Goal: Navigation & Orientation: Find specific page/section

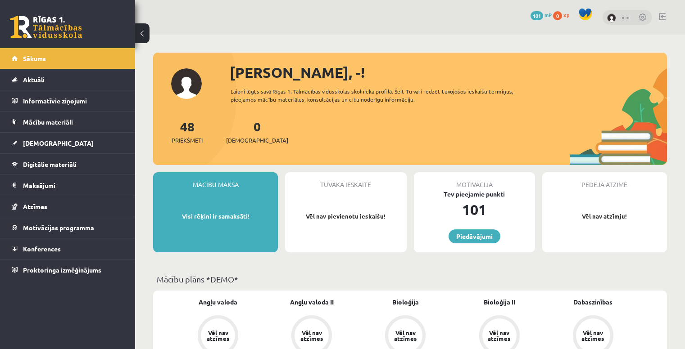
scroll to position [45, 0]
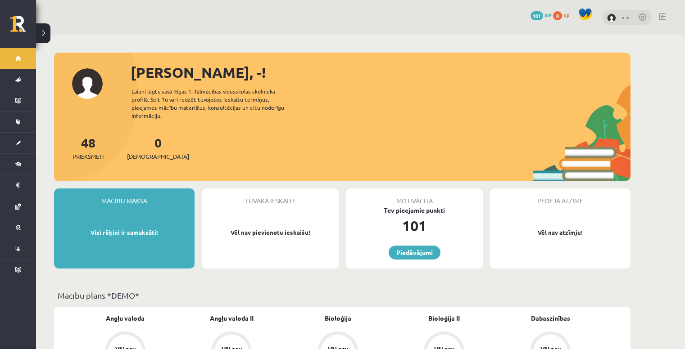
scroll to position [45, 0]
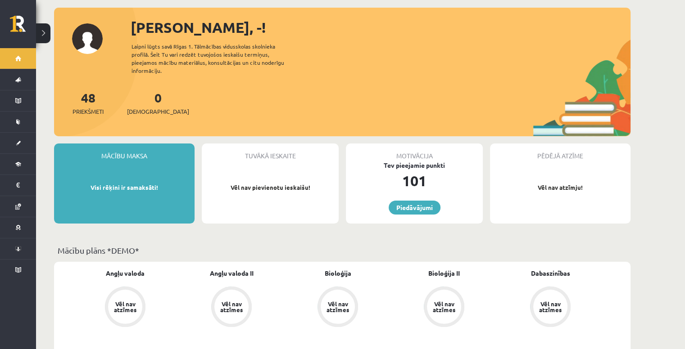
click at [249, 183] on p "Vēl nav pievienotu ieskaišu!" at bounding box center [270, 187] width 128 height 9
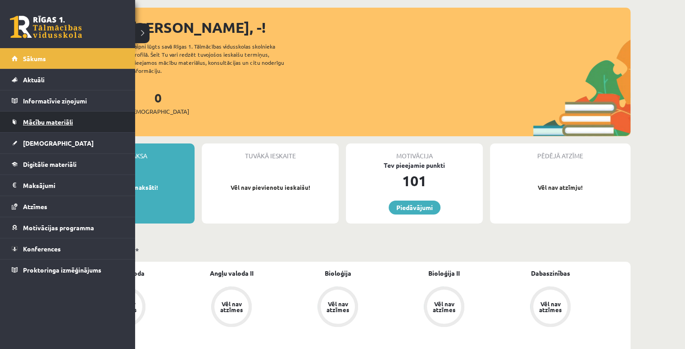
click at [45, 123] on span "Mācību materiāli" at bounding box center [48, 122] width 50 height 8
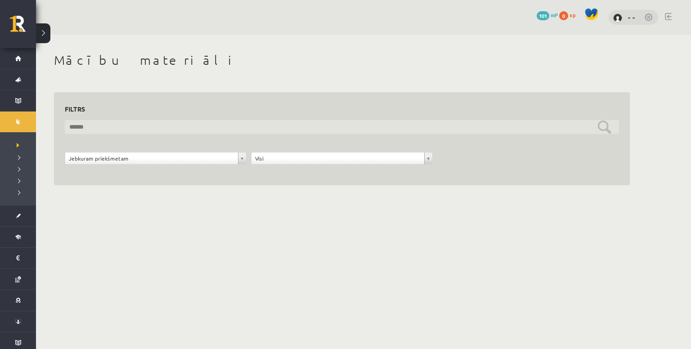
click at [101, 130] on input "text" at bounding box center [342, 127] width 555 height 14
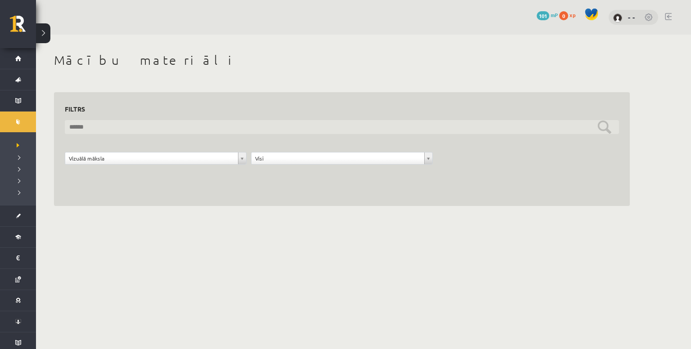
click at [165, 128] on input "text" at bounding box center [342, 127] width 555 height 14
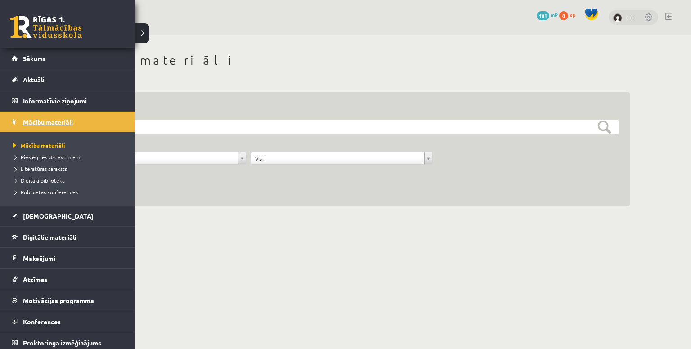
click at [14, 118] on link "Mācību materiāli" at bounding box center [68, 122] width 112 height 21
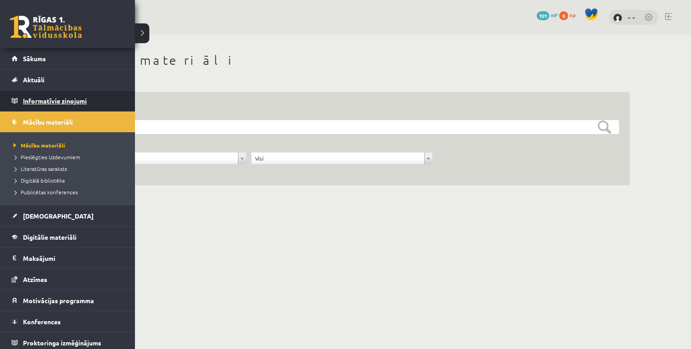
click at [31, 99] on legend "Informatīvie ziņojumi 0" at bounding box center [73, 100] width 101 height 21
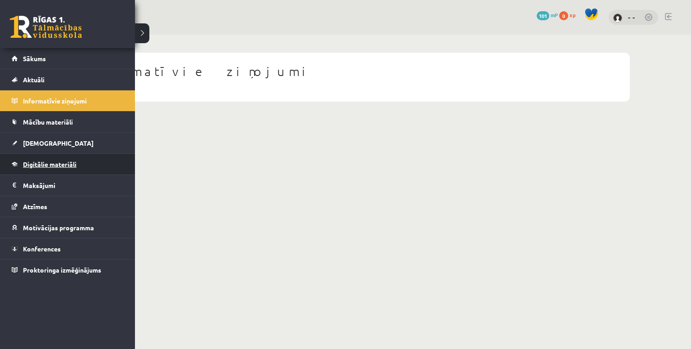
click at [51, 160] on span "Digitālie materiāli" at bounding box center [50, 164] width 54 height 8
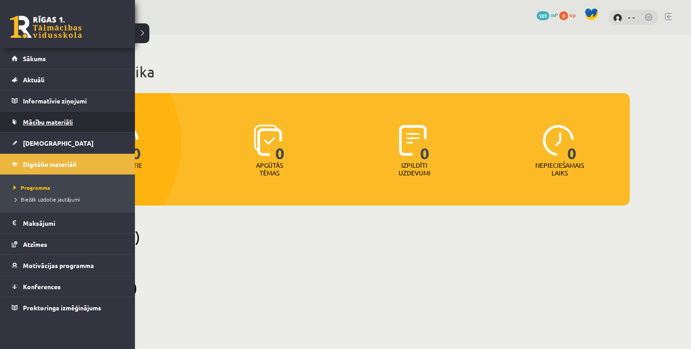
click at [54, 123] on span "Mācību materiāli" at bounding box center [48, 122] width 50 height 8
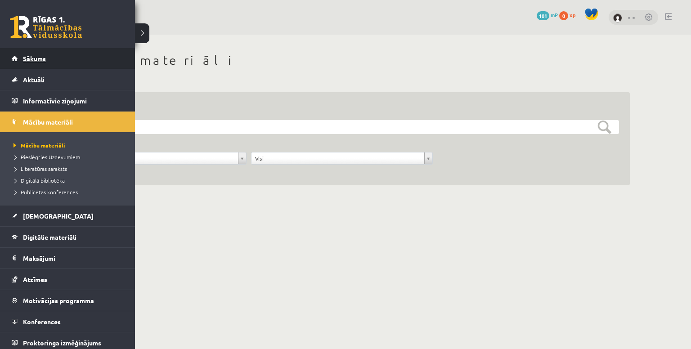
click at [39, 58] on span "Sākums" at bounding box center [34, 58] width 23 height 8
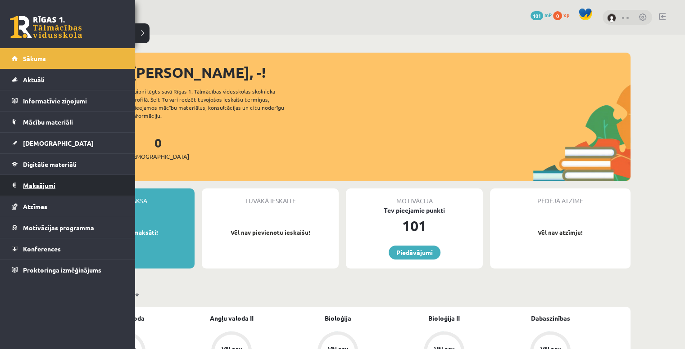
click at [48, 187] on legend "Maksājumi 0" at bounding box center [73, 185] width 101 height 21
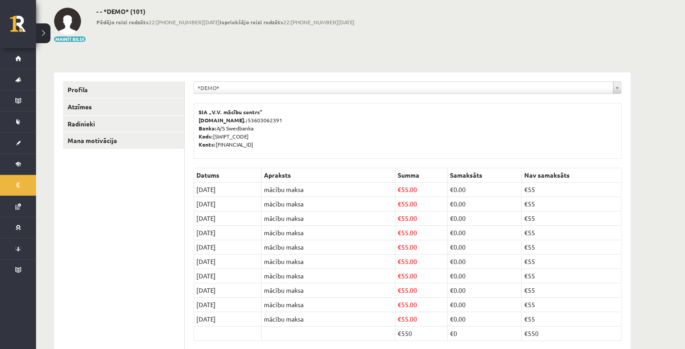
scroll to position [85, 0]
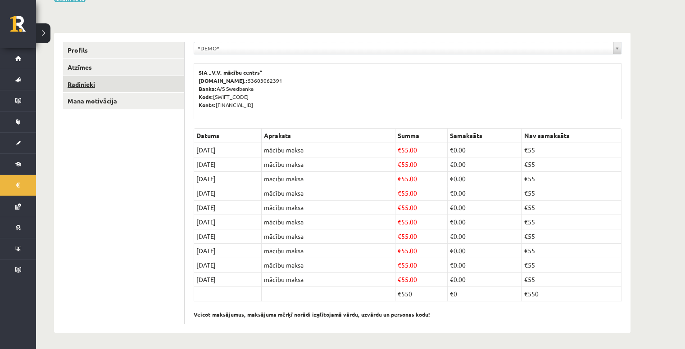
click at [74, 84] on link "Radinieki" at bounding box center [123, 84] width 121 height 17
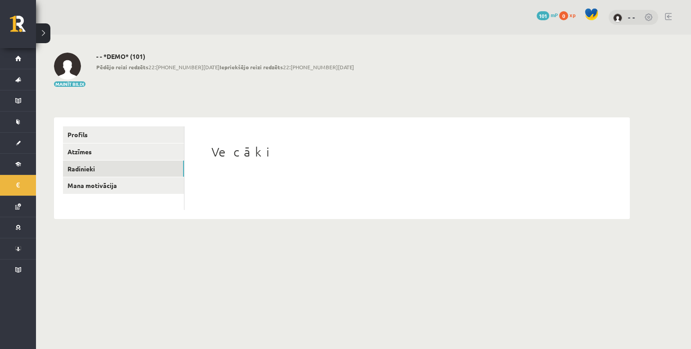
click at [230, 152] on h1 "Vecāki" at bounding box center [408, 152] width 392 height 15
click at [86, 167] on link "Radinieki" at bounding box center [123, 169] width 121 height 17
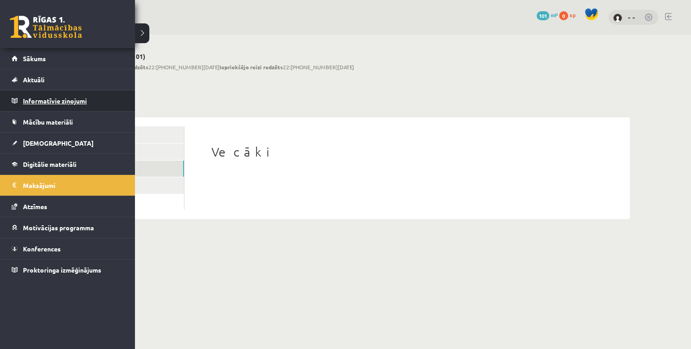
click at [52, 104] on legend "Informatīvie ziņojumi 0" at bounding box center [73, 100] width 101 height 21
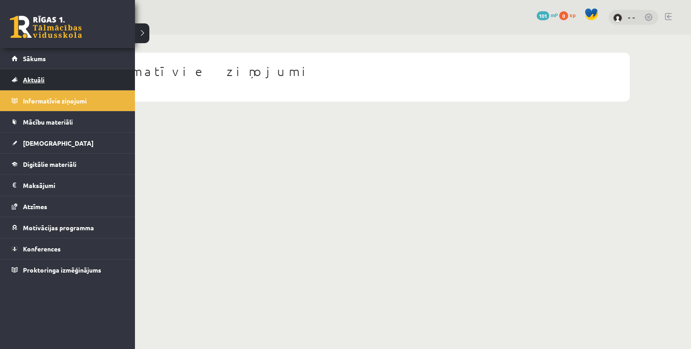
click at [22, 77] on link "Aktuāli" at bounding box center [68, 79] width 112 height 21
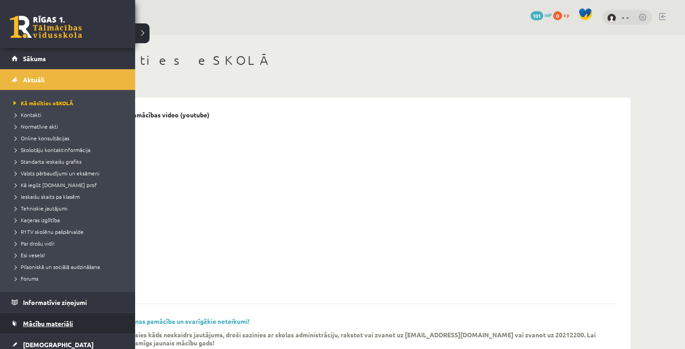
click at [68, 323] on span "Mācību materiāli" at bounding box center [48, 324] width 50 height 8
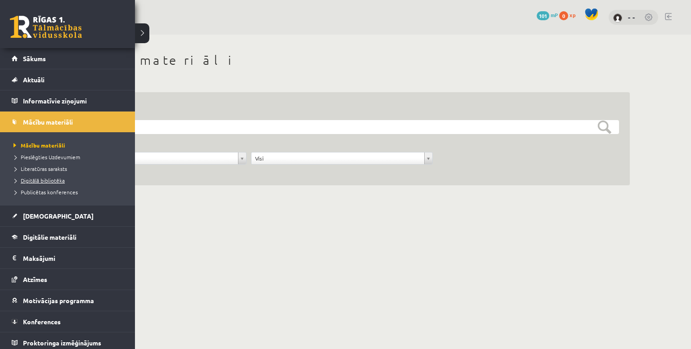
click at [51, 181] on span "Digitālā bibliotēka" at bounding box center [38, 180] width 54 height 7
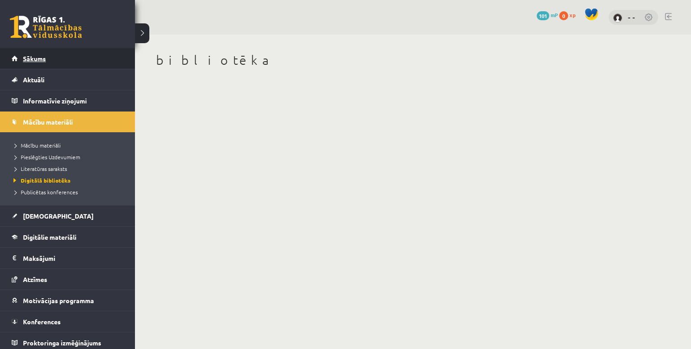
click at [39, 61] on span "Sākums" at bounding box center [34, 58] width 23 height 8
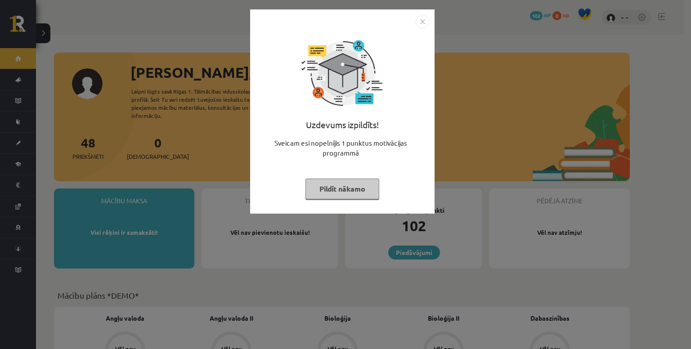
click at [423, 22] on img "Close" at bounding box center [423, 22] width 14 height 14
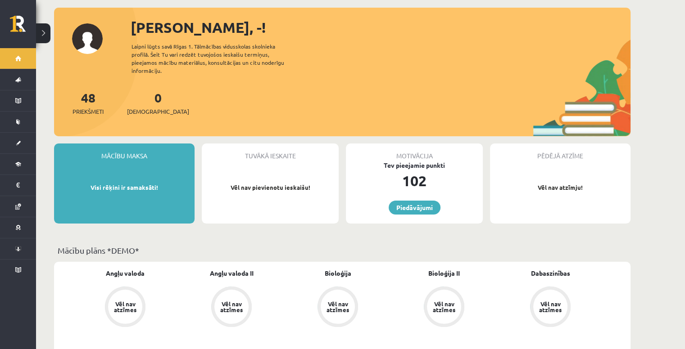
scroll to position [90, 0]
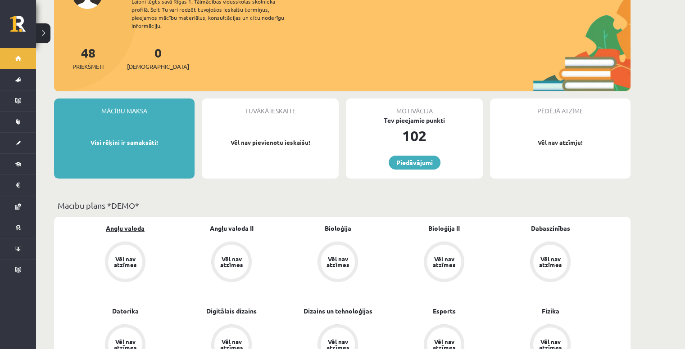
click at [126, 224] on link "Angļu valoda" at bounding box center [125, 228] width 39 height 9
